Goal: Learn about a topic

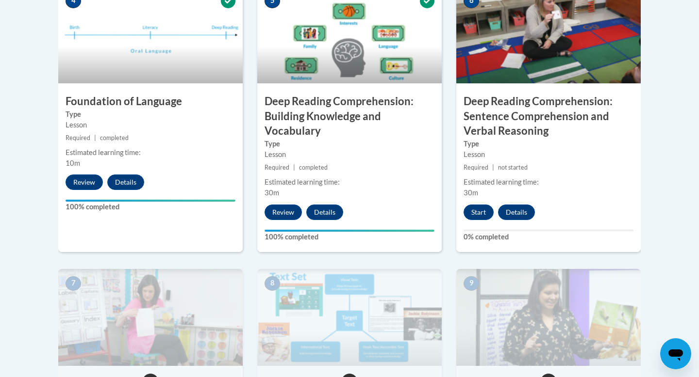
scroll to position [617, 0]
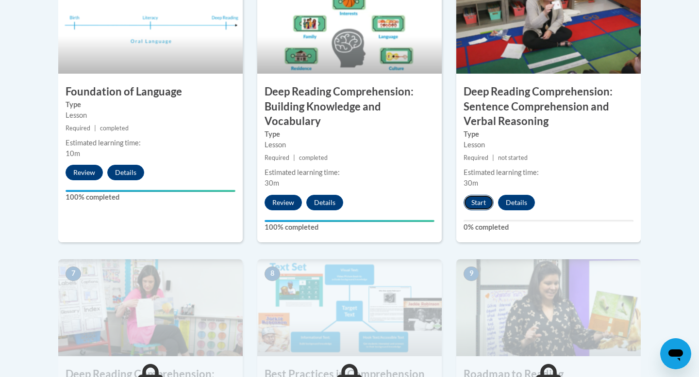
click at [481, 207] on button "Start" at bounding box center [478, 203] width 30 height 16
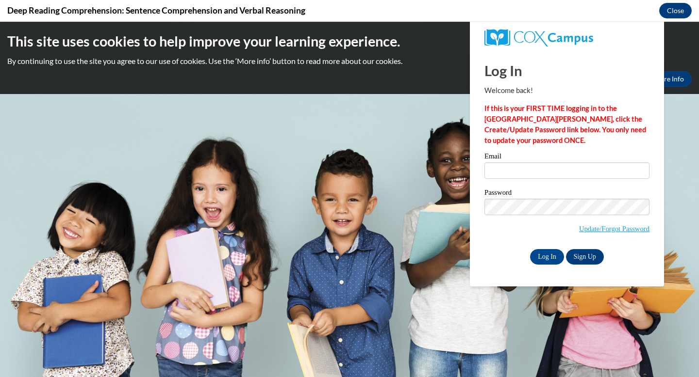
scroll to position [0, 0]
type input "[EMAIL_ADDRESS][DOMAIN_NAME]"
click at [539, 258] on input "Log In" at bounding box center [547, 257] width 34 height 16
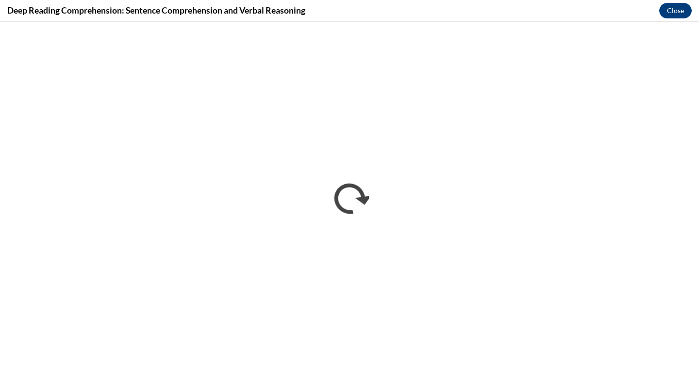
click at [399, 17] on div "Deep Reading Comprehension: Sentence Comprehension and Verbal Reasoning Close" at bounding box center [349, 11] width 699 height 22
